Goal: Information Seeking & Learning: Check status

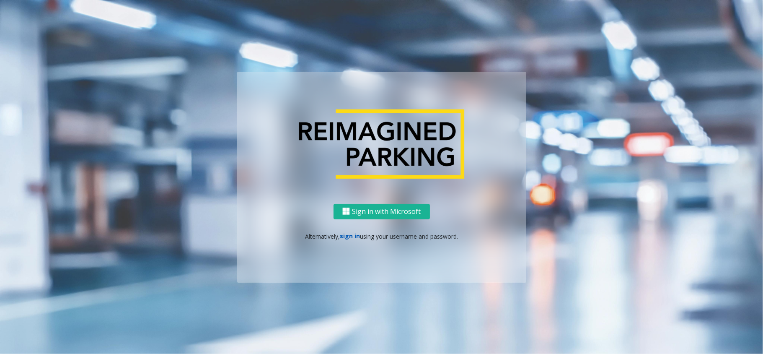
click at [342, 234] on link "sign in" at bounding box center [350, 236] width 20 height 8
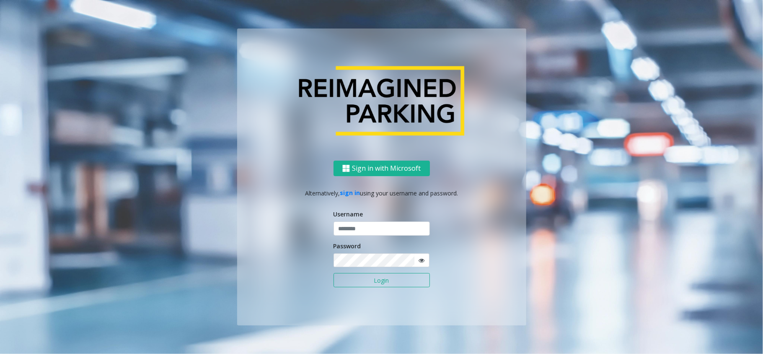
click at [361, 252] on div "Password" at bounding box center [382, 254] width 96 height 26
click at [373, 233] on input "text" at bounding box center [382, 228] width 96 height 14
type input "*****"
click at [334, 273] on button "Login" at bounding box center [382, 280] width 96 height 14
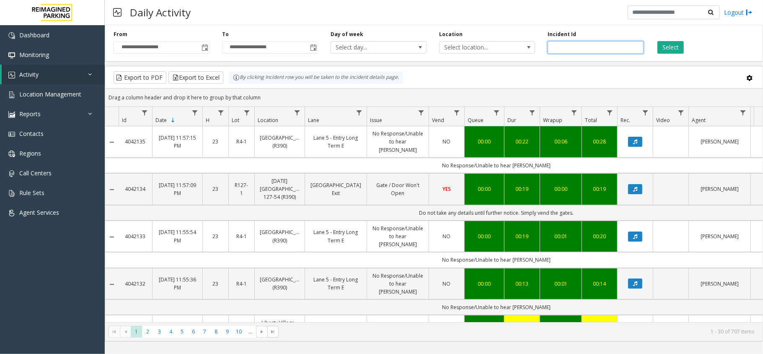
click at [606, 44] on input "number" at bounding box center [596, 47] width 96 height 13
click at [652, 43] on div "Select" at bounding box center [704, 42] width 109 height 23
click at [553, 46] on input "number" at bounding box center [596, 47] width 96 height 13
type input "*******"
click at [665, 46] on button "Select" at bounding box center [671, 47] width 26 height 13
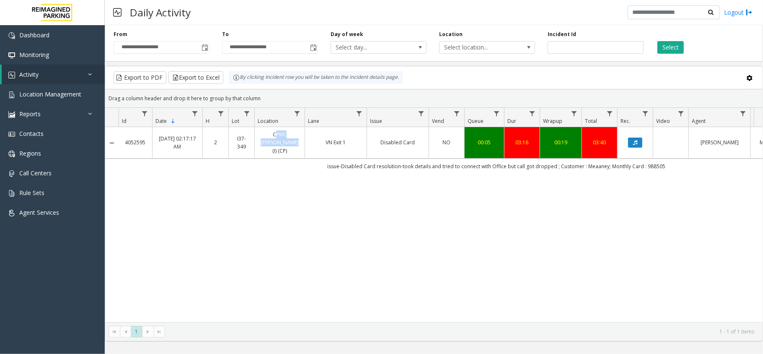
drag, startPoint x: 257, startPoint y: 134, endPoint x: 277, endPoint y: 145, distance: 21.9
click at [277, 145] on td "CPMC [PERSON_NAME] (I) (CP)" at bounding box center [279, 142] width 50 height 31
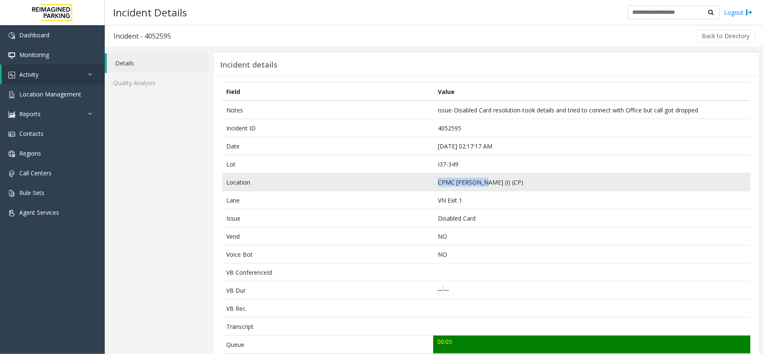
drag, startPoint x: 425, startPoint y: 183, endPoint x: 478, endPoint y: 188, distance: 53.5
click at [478, 188] on tr "Location CPMC [PERSON_NAME] (I) (CP)" at bounding box center [486, 182] width 529 height 18
copy tr "CPMC [PERSON_NAME]"
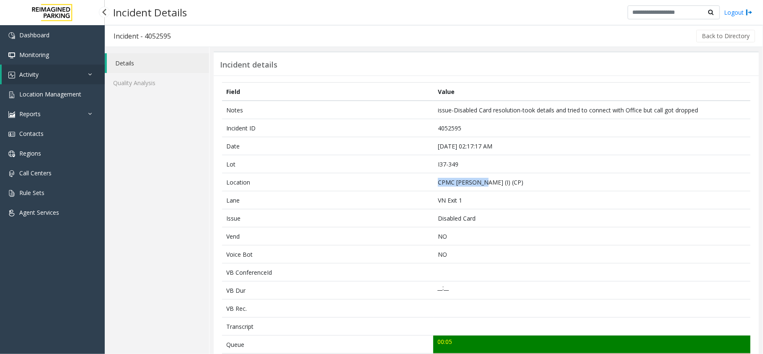
click at [58, 78] on link "Activity" at bounding box center [53, 75] width 103 height 20
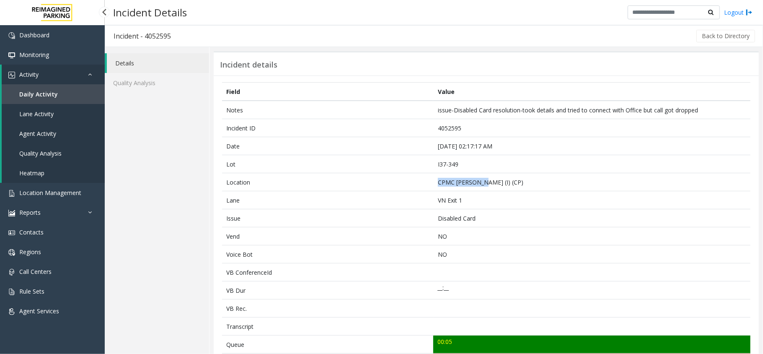
click at [51, 96] on span "Daily Activity" at bounding box center [38, 94] width 39 height 8
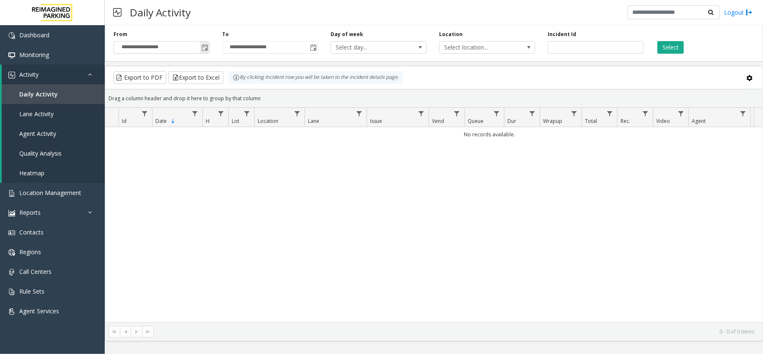
click at [200, 53] on span "Toggle popup" at bounding box center [204, 47] width 9 height 13
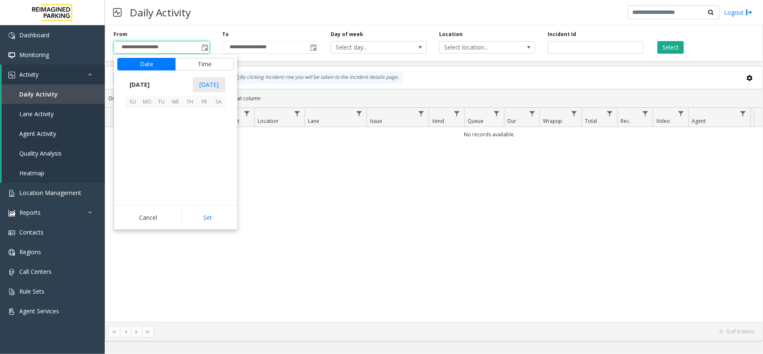
scroll to position [150364, 0]
click at [207, 145] on span "15" at bounding box center [204, 144] width 14 height 14
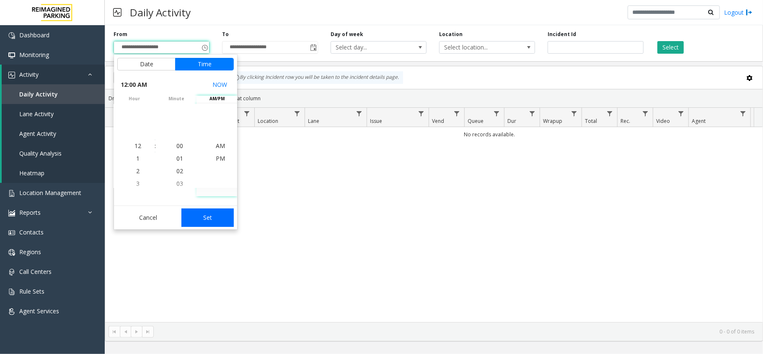
click at [200, 211] on button "Set" at bounding box center [208, 217] width 53 height 18
type input "**********"
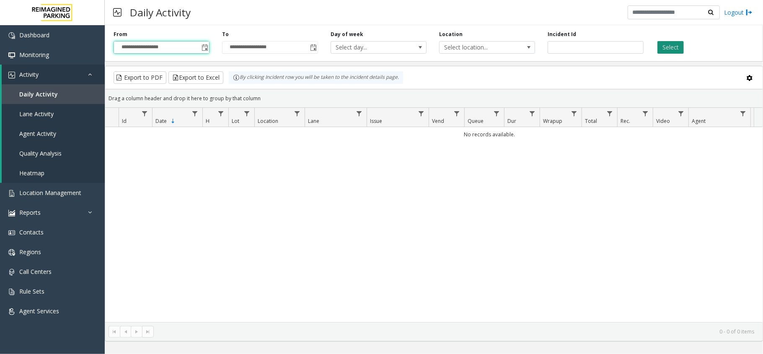
click at [676, 44] on button "Select" at bounding box center [671, 47] width 26 height 13
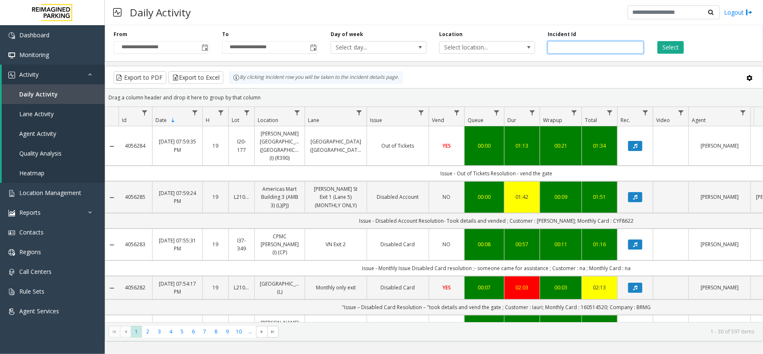
click at [557, 47] on input "number" at bounding box center [596, 47] width 96 height 13
click at [612, 49] on input "number" at bounding box center [596, 47] width 96 height 13
paste input "*******"
click at [554, 44] on input "number" at bounding box center [596, 47] width 96 height 13
type input "*******"
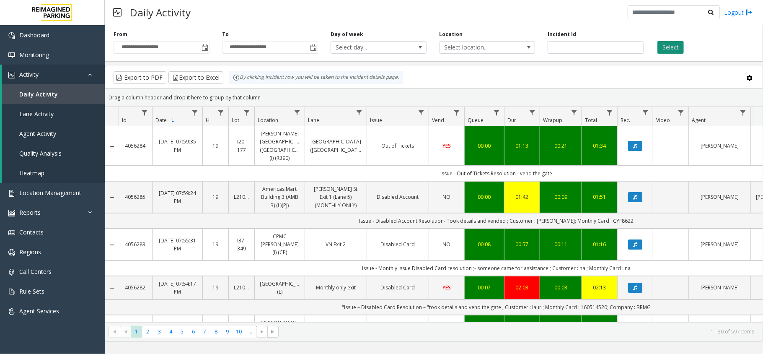
click at [672, 42] on button "Select" at bounding box center [671, 47] width 26 height 13
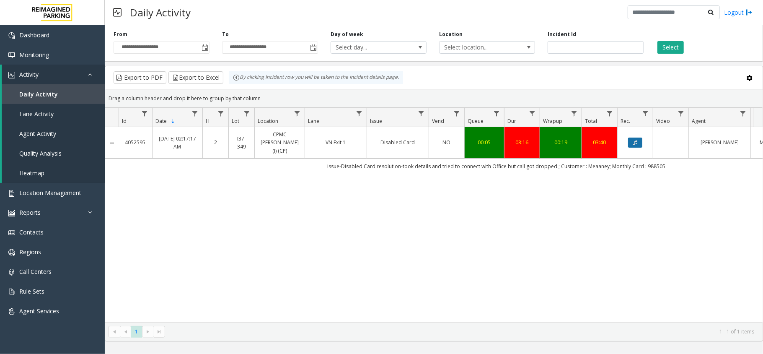
click at [636, 141] on icon "Data table" at bounding box center [635, 142] width 4 height 5
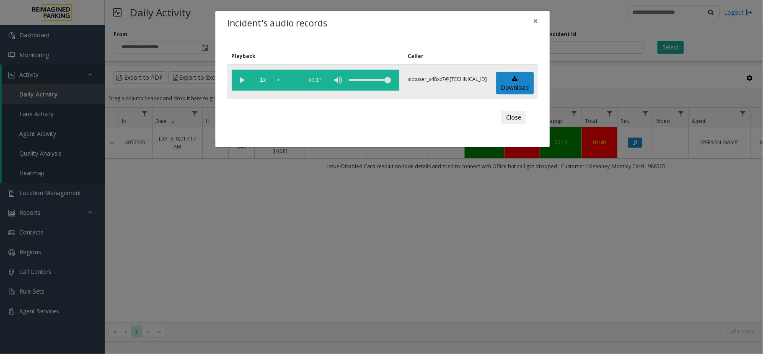
click at [241, 79] on vg-play-pause at bounding box center [242, 80] width 21 height 21
click at [230, 73] on td "1x 03:17" at bounding box center [315, 82] width 176 height 34
click at [232, 79] on vg-play-pause at bounding box center [242, 80] width 21 height 21
click at [285, 76] on div "scrub bar" at bounding box center [288, 80] width 21 height 21
click at [235, 83] on vg-play-pause at bounding box center [242, 80] width 21 height 21
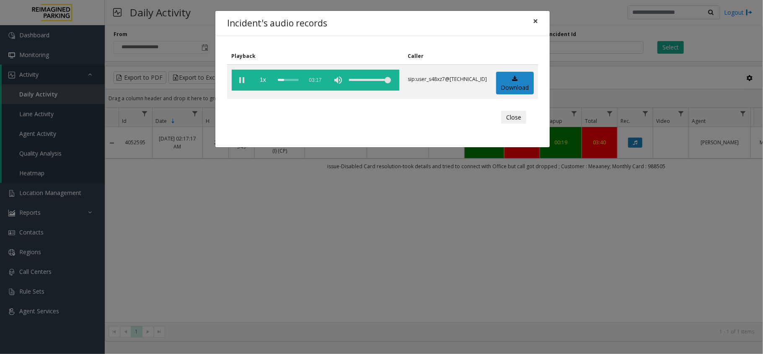
click at [534, 16] on span "×" at bounding box center [535, 21] width 5 height 12
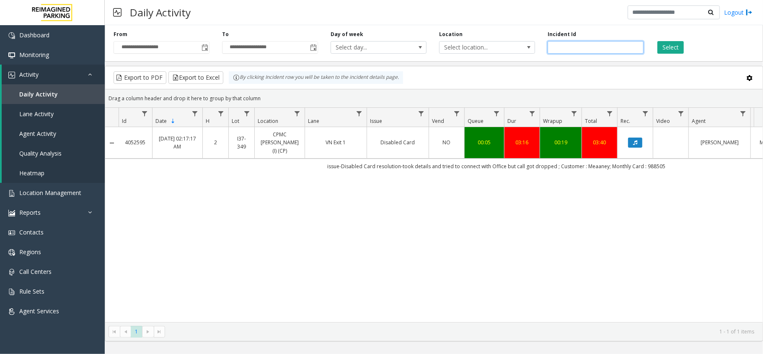
click at [576, 44] on input "*******" at bounding box center [596, 47] width 96 height 13
click at [81, 90] on link "Daily Activity" at bounding box center [53, 94] width 103 height 20
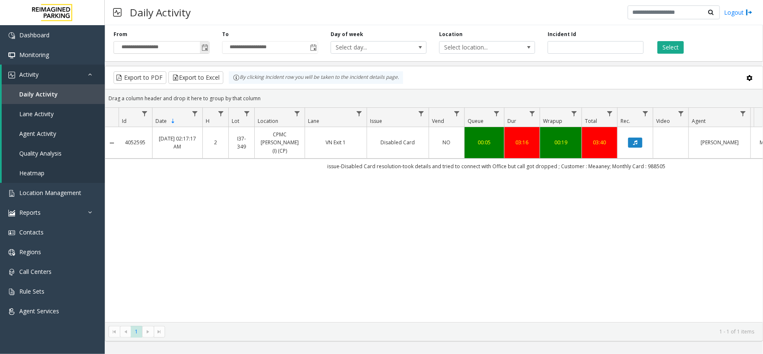
click at [210, 51] on span "**********" at bounding box center [162, 47] width 96 height 13
click at [203, 42] on span "Toggle popup" at bounding box center [204, 47] width 9 height 13
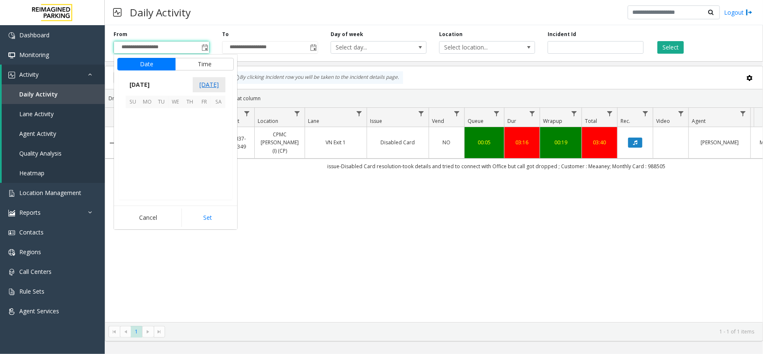
scroll to position [150364, 0]
click at [207, 141] on span "15" at bounding box center [204, 144] width 14 height 14
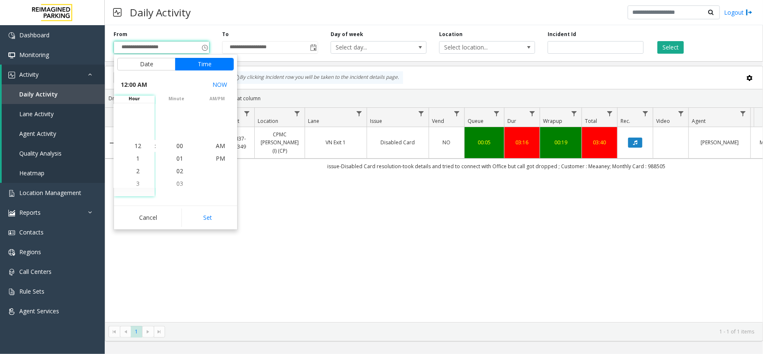
click at [213, 207] on div "Cancel Set" at bounding box center [175, 217] width 123 height 24
click at [213, 213] on button "Set" at bounding box center [208, 217] width 53 height 18
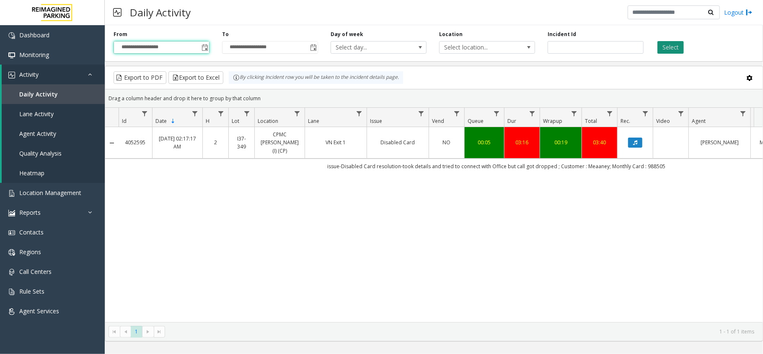
click at [664, 50] on button "Select" at bounding box center [671, 47] width 26 height 13
click at [582, 50] on input "*******" at bounding box center [596, 47] width 96 height 13
click at [670, 51] on button "Select" at bounding box center [671, 47] width 26 height 13
